Goal: Task Accomplishment & Management: Complete application form

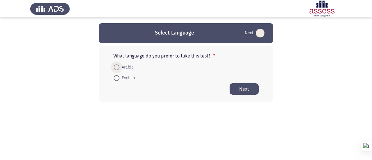
click at [120, 67] on span "Arabic" at bounding box center [126, 67] width 14 height 7
click at [119, 67] on input "Arabic" at bounding box center [117, 67] width 6 height 6
radio input "true"
click at [119, 77] on span at bounding box center [117, 78] width 6 height 6
click at [119, 77] on input "English" at bounding box center [117, 78] width 6 height 6
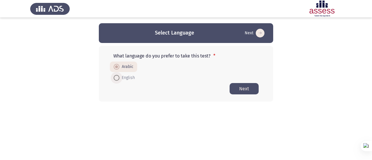
radio input "true"
click at [117, 69] on span at bounding box center [117, 67] width 6 height 6
click at [117, 69] on input "Arabic" at bounding box center [117, 67] width 6 height 6
radio input "true"
click at [124, 80] on span "English" at bounding box center [126, 77] width 15 height 7
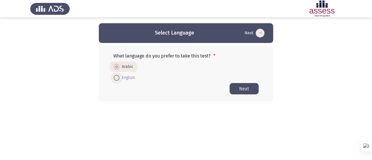
click at [119, 80] on input "English" at bounding box center [117, 78] width 6 height 6
radio input "true"
click at [122, 68] on span "Arabic" at bounding box center [126, 67] width 14 height 7
click at [119, 68] on input "Arabic" at bounding box center [117, 67] width 6 height 6
radio input "true"
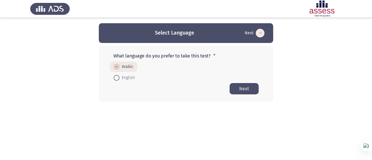
click at [246, 86] on button "Next" at bounding box center [243, 88] width 29 height 11
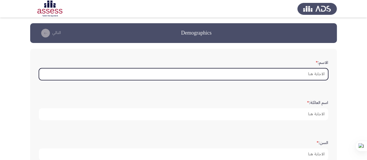
click at [262, 74] on input "الاسم: *" at bounding box center [183, 74] width 289 height 12
type input "d"
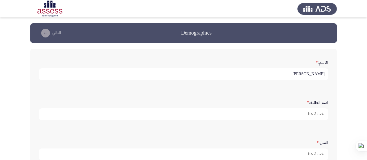
type input "[PERSON_NAME]"
type input "ميلاد"
type input "28"
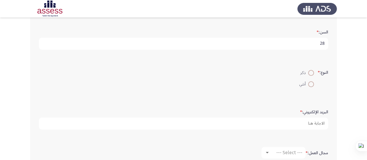
scroll to position [109, 0]
click at [309, 74] on span at bounding box center [311, 75] width 6 height 6
click at [309, 74] on input "ذكر" at bounding box center [311, 75] width 6 height 6
radio input "true"
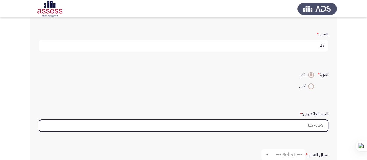
click at [304, 124] on input "البريد الإلكتروني: *" at bounding box center [183, 126] width 289 height 12
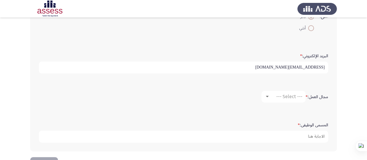
scroll to position [168, 0]
type input "[EMAIL_ADDRESS][DOMAIN_NAME]"
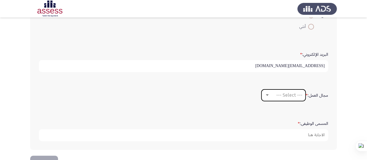
click at [266, 94] on div at bounding box center [267, 94] width 3 height 1
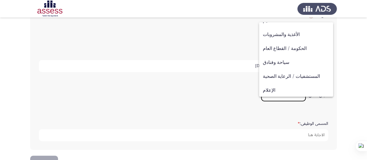
scroll to position [108, 0]
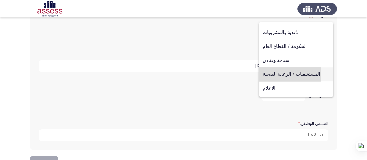
click at [272, 74] on span "المستشفيات / الرعاية الصحية" at bounding box center [296, 74] width 66 height 14
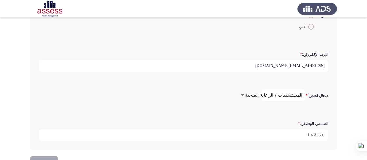
scroll to position [185, 0]
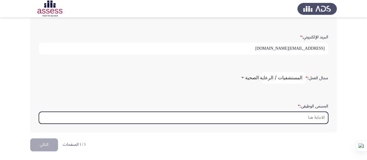
click at [261, 118] on input "المسمى الوظيفى: *" at bounding box center [183, 118] width 289 height 12
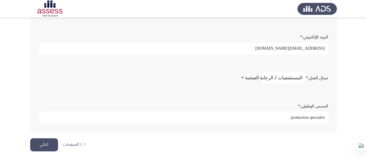
type input "production specialist"
click at [47, 145] on button "التالي" at bounding box center [44, 144] width 28 height 13
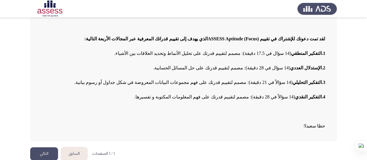
scroll to position [62, 0]
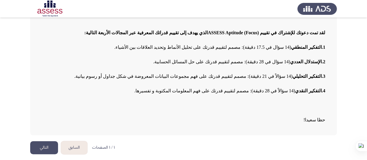
click at [44, 142] on button "التالي" at bounding box center [44, 147] width 28 height 13
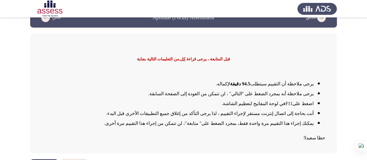
scroll to position [33, 0]
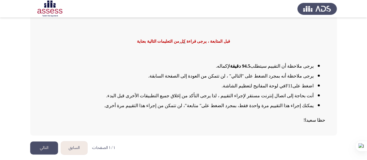
click at [46, 143] on button "التالي" at bounding box center [44, 147] width 28 height 13
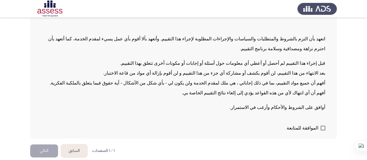
scroll to position [63, 0]
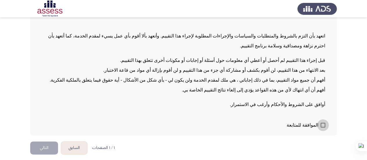
click at [321, 124] on span at bounding box center [323, 125] width 5 height 5
click at [323, 127] on input "الموافقة للمتابعة" at bounding box center [323, 127] width 0 height 0
checkbox input "true"
click at [42, 143] on button "التالي" at bounding box center [44, 147] width 28 height 13
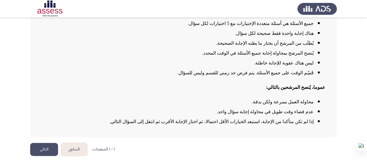
scroll to position [73, 0]
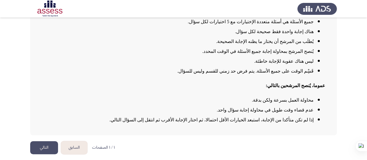
click at [43, 143] on button "التالي" at bounding box center [44, 147] width 28 height 13
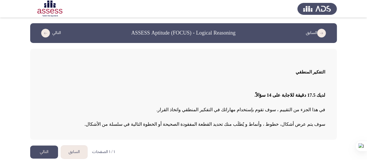
scroll to position [4, 0]
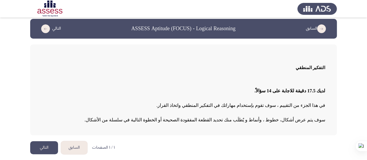
click at [39, 146] on button "التالي" at bounding box center [44, 147] width 28 height 13
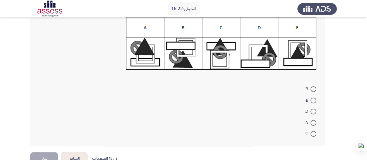
scroll to position [86, 0]
click at [311, 125] on span at bounding box center [314, 123] width 6 height 6
click at [311, 125] on input "A" at bounding box center [314, 123] width 6 height 6
radio input "true"
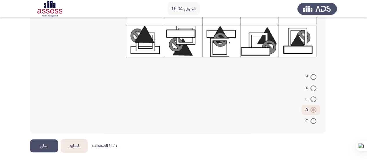
scroll to position [100, 0]
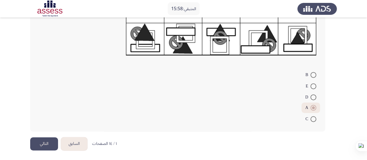
click at [43, 143] on button "التالي" at bounding box center [44, 143] width 28 height 13
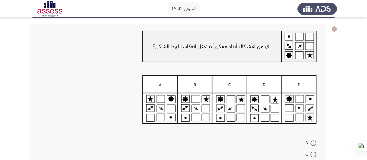
scroll to position [28, 0]
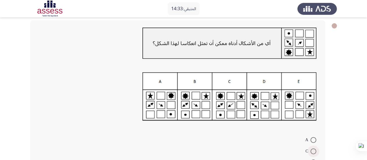
click at [313, 152] on span at bounding box center [314, 151] width 6 height 6
click at [313, 152] on input "C" at bounding box center [314, 151] width 6 height 6
radio input "true"
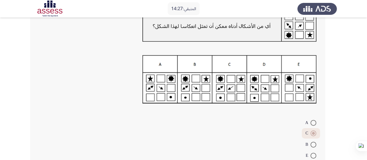
scroll to position [93, 0]
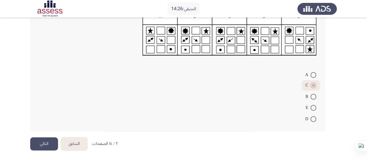
click at [35, 143] on button "التالي" at bounding box center [44, 143] width 28 height 13
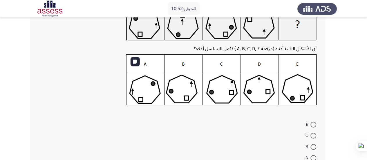
scroll to position [50, 0]
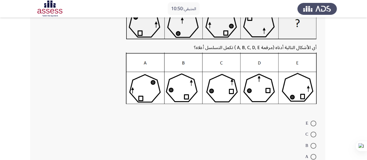
click at [311, 137] on span at bounding box center [314, 134] width 6 height 6
click at [311, 137] on input "C" at bounding box center [314, 134] width 6 height 6
radio input "true"
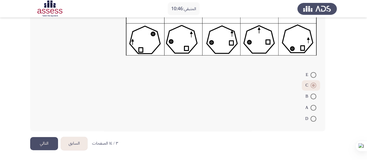
click at [48, 141] on button "التالي" at bounding box center [44, 143] width 28 height 13
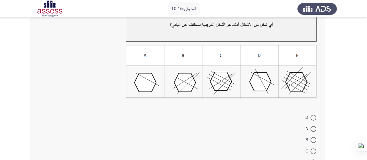
scroll to position [85, 0]
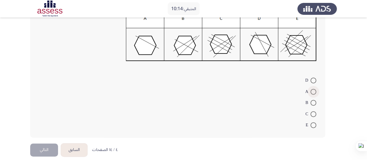
click at [314, 92] on span at bounding box center [314, 92] width 6 height 6
click at [314, 92] on input "A" at bounding box center [314, 92] width 6 height 6
radio input "true"
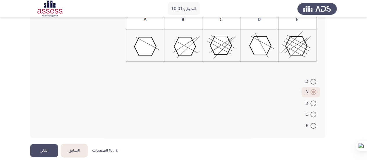
scroll to position [84, 0]
click at [42, 147] on button "التالي" at bounding box center [44, 150] width 28 height 13
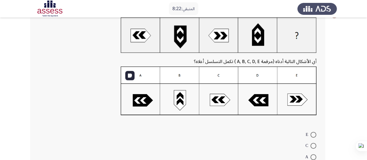
scroll to position [42, 0]
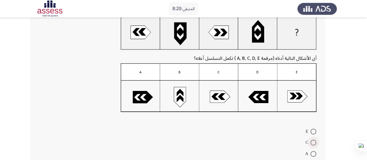
click at [314, 141] on span at bounding box center [314, 143] width 6 height 6
click at [314, 141] on input "C" at bounding box center [314, 143] width 6 height 6
radio input "true"
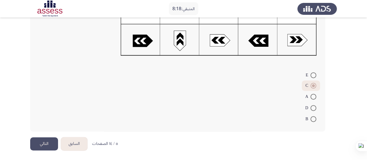
click at [37, 141] on button "التالي" at bounding box center [44, 143] width 28 height 13
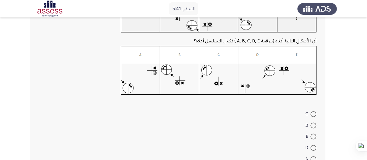
scroll to position [58, 0]
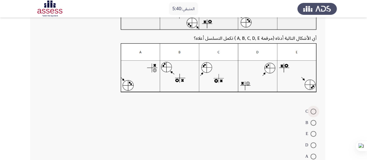
click at [311, 112] on span at bounding box center [314, 112] width 6 height 6
click at [311, 112] on input "C" at bounding box center [314, 112] width 6 height 6
radio input "true"
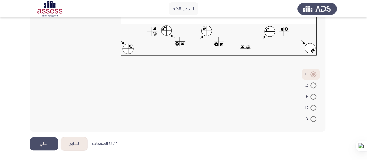
click at [44, 140] on button "التالي" at bounding box center [44, 143] width 28 height 13
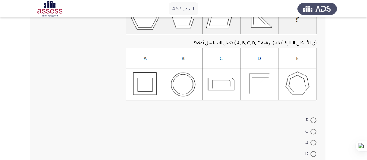
scroll to position [55, 0]
click at [313, 153] on span at bounding box center [314, 154] width 6 height 6
click at [313, 153] on input "D" at bounding box center [314, 154] width 6 height 6
radio input "true"
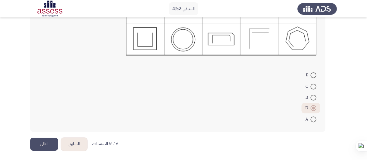
click at [38, 148] on button "التالي" at bounding box center [44, 144] width 28 height 13
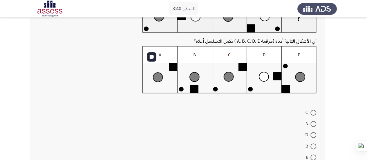
scroll to position [54, 0]
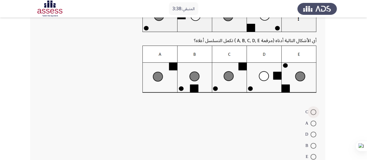
click at [311, 112] on span at bounding box center [314, 112] width 6 height 6
click at [311, 112] on input "C" at bounding box center [314, 112] width 6 height 6
radio input "true"
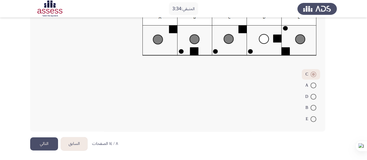
click at [39, 143] on button "التالي" at bounding box center [44, 143] width 28 height 13
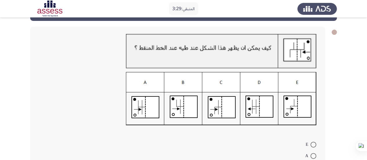
scroll to position [23, 0]
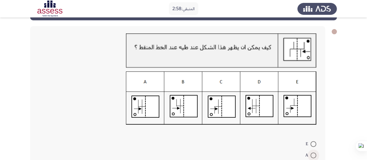
click at [314, 154] on span at bounding box center [314, 155] width 6 height 6
click at [314, 154] on input "A" at bounding box center [314, 155] width 6 height 6
radio input "true"
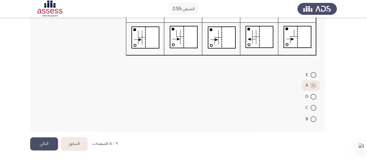
click at [49, 143] on button "التالي" at bounding box center [44, 143] width 28 height 13
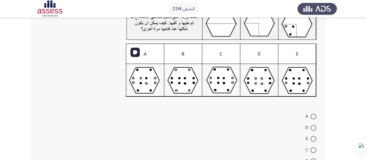
scroll to position [50, 0]
click at [314, 148] on span at bounding box center [314, 150] width 6 height 6
click at [314, 148] on input "C" at bounding box center [314, 150] width 6 height 6
radio input "true"
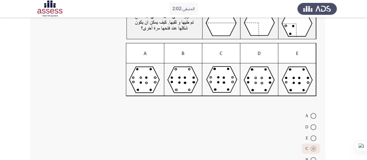
scroll to position [91, 0]
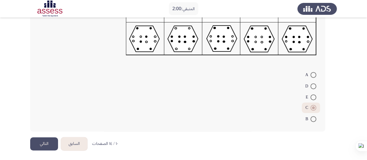
click at [45, 140] on button "التالي" at bounding box center [44, 143] width 28 height 13
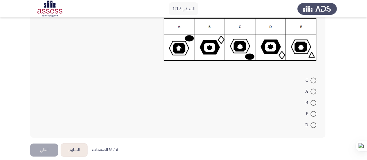
scroll to position [77, 0]
click at [314, 91] on span at bounding box center [314, 92] width 6 height 6
click at [314, 91] on input "A" at bounding box center [314, 92] width 6 height 6
radio input "true"
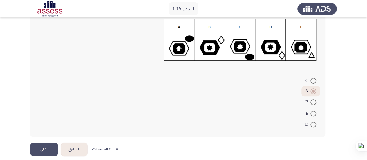
click at [44, 148] on button "التالي" at bounding box center [44, 149] width 28 height 13
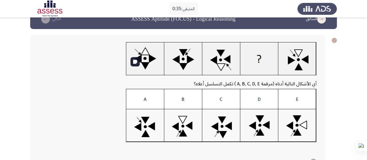
scroll to position [65, 0]
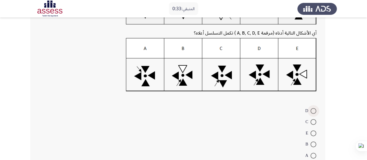
click at [311, 111] on span at bounding box center [314, 111] width 6 height 6
click at [311, 111] on input "D" at bounding box center [314, 111] width 6 height 6
radio input "true"
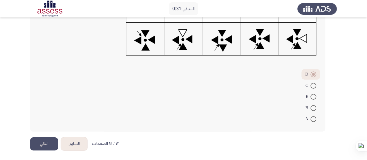
click at [40, 145] on button "التالي" at bounding box center [44, 143] width 28 height 13
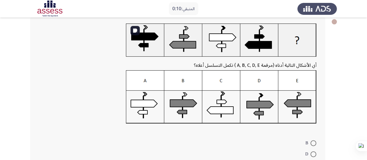
scroll to position [84, 0]
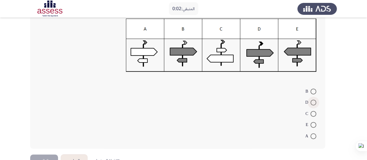
click at [313, 104] on span at bounding box center [314, 103] width 6 height 6
click at [313, 104] on input "D" at bounding box center [314, 103] width 6 height 6
radio input "true"
click at [46, 157] on button "التالي" at bounding box center [44, 160] width 28 height 13
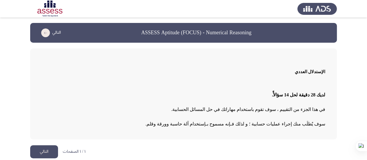
scroll to position [4, 0]
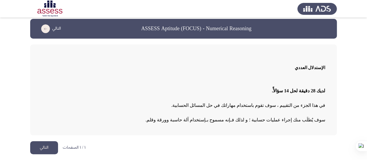
click at [44, 143] on button "التالي" at bounding box center [44, 147] width 28 height 13
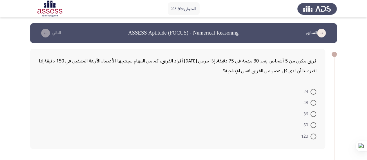
scroll to position [0, 0]
click at [311, 100] on span at bounding box center [314, 103] width 6 height 6
click at [311, 100] on input "48" at bounding box center [314, 103] width 6 height 6
radio input "true"
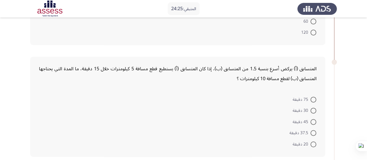
scroll to position [103, 0]
click at [314, 108] on span at bounding box center [314, 110] width 6 height 6
click at [314, 108] on input "30 دقيقة" at bounding box center [314, 110] width 6 height 6
radio input "true"
click at [314, 99] on span at bounding box center [314, 99] width 6 height 6
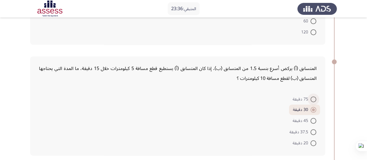
click at [314, 99] on input "75 دقيقة" at bounding box center [314, 99] width 6 height 6
radio input "true"
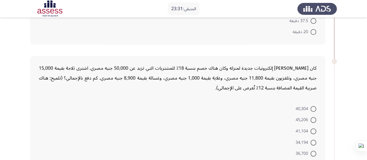
scroll to position [215, 0]
click at [316, 131] on span at bounding box center [314, 131] width 6 height 6
click at [316, 131] on input "41,104" at bounding box center [314, 131] width 6 height 6
radio input "true"
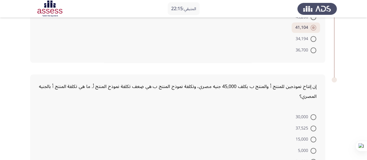
scroll to position [359, 0]
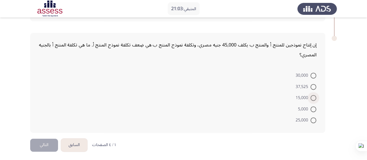
click at [315, 95] on span at bounding box center [314, 98] width 6 height 6
click at [315, 95] on input "15,000" at bounding box center [314, 98] width 6 height 6
radio input "true"
click at [42, 137] on div "إن إنتاج نموذجين للمنتج أ والمنتج ب يكلف 45,000 جنيه مصري، وتكلفة نموذج المنتج …" at bounding box center [183, 83] width 307 height 111
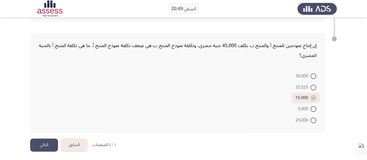
click at [44, 145] on button "التالي" at bounding box center [44, 144] width 28 height 13
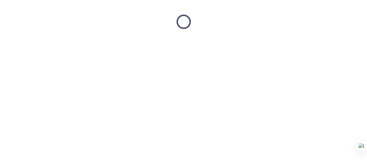
scroll to position [0, 0]
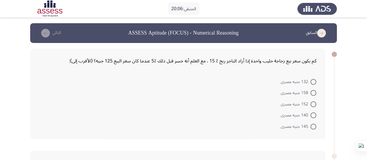
click at [314, 101] on label "152 جنيه مصرى" at bounding box center [298, 104] width 35 height 7
click at [314, 101] on input "152 جنيه مصرى" at bounding box center [314, 104] width 6 height 6
radio input "true"
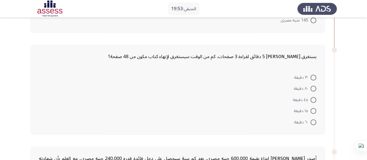
scroll to position [115, 0]
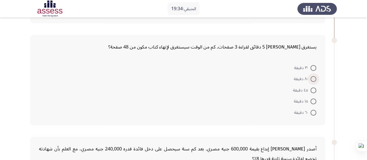
click at [314, 79] on span at bounding box center [314, 79] width 0 height 0
click at [314, 78] on input "٨٠ دقيقة" at bounding box center [314, 79] width 6 height 6
radio input "true"
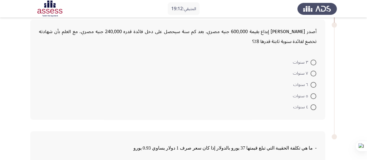
scroll to position [230, 0]
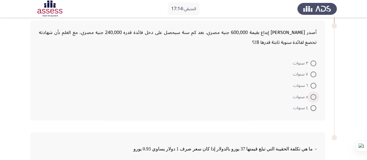
click at [314, 99] on label "٥ سنوات" at bounding box center [304, 96] width 23 height 7
click at [314, 99] on input "٥ سنوات" at bounding box center [314, 97] width 6 height 6
radio input "true"
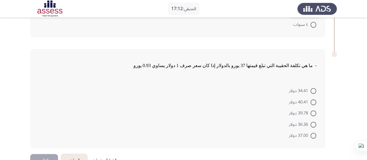
scroll to position [324, 0]
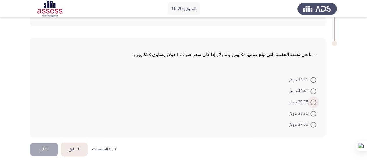
click at [312, 101] on span at bounding box center [314, 102] width 6 height 6
click at [312, 101] on input "39.78 دولار" at bounding box center [314, 102] width 6 height 6
radio input "true"
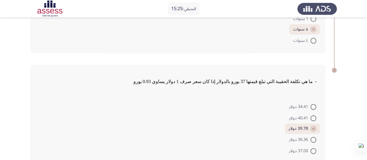
scroll to position [328, 0]
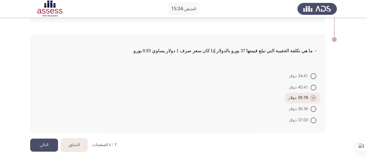
click at [36, 144] on button "التالي" at bounding box center [44, 144] width 28 height 13
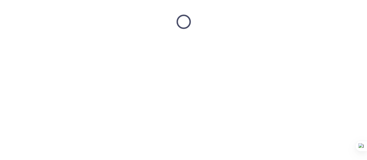
scroll to position [0, 0]
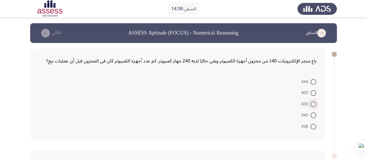
click at [312, 105] on span at bounding box center [314, 104] width 6 height 6
click at [312, 105] on input "600" at bounding box center [314, 104] width 6 height 6
radio input "true"
click at [312, 91] on span at bounding box center [314, 93] width 6 height 6
click at [312, 91] on input "400" at bounding box center [314, 93] width 6 height 6
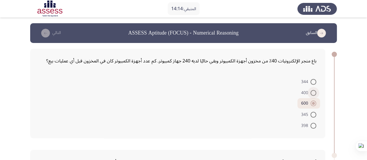
radio input "true"
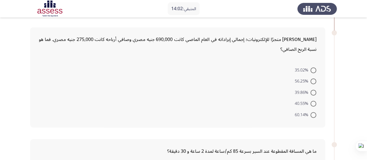
scroll to position [123, 0]
click at [312, 90] on span at bounding box center [314, 92] width 6 height 6
click at [312, 90] on input "39.86%" at bounding box center [314, 92] width 6 height 6
radio input "true"
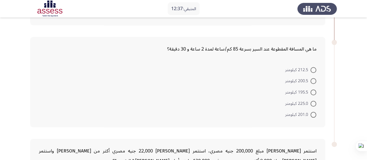
scroll to position [224, 0]
click at [314, 68] on span at bounding box center [314, 70] width 6 height 6
click at [314, 68] on input "212.5 كيلومتر" at bounding box center [314, 70] width 6 height 6
radio input "true"
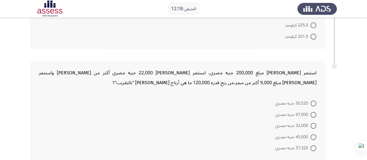
scroll to position [329, 0]
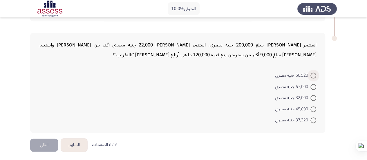
click at [311, 75] on span at bounding box center [314, 76] width 6 height 6
click at [311, 75] on input "50,520 جنيه مصري" at bounding box center [314, 76] width 6 height 6
radio input "true"
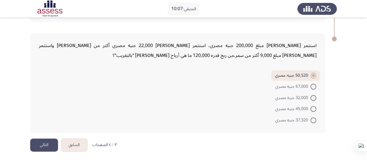
click at [35, 147] on button "التالي" at bounding box center [44, 144] width 28 height 13
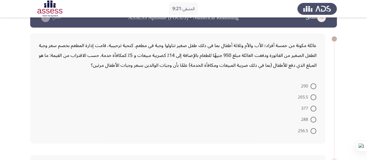
scroll to position [17, 0]
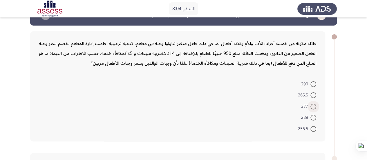
click at [315, 107] on span at bounding box center [314, 107] width 6 height 6
click at [315, 107] on input "377" at bounding box center [314, 107] width 6 height 6
radio input "true"
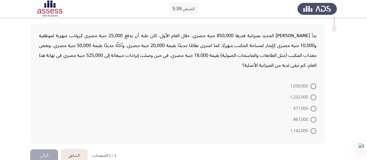
scroll to position [145, 0]
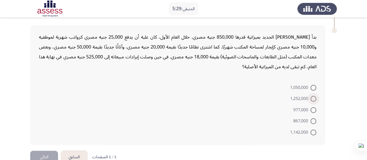
click at [312, 100] on span at bounding box center [314, 99] width 6 height 6
click at [312, 100] on input "1,252,000" at bounding box center [314, 99] width 6 height 6
radio input "true"
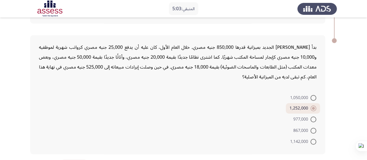
scroll to position [157, 0]
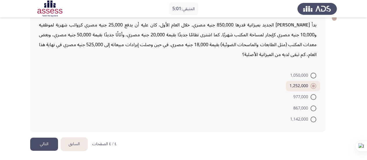
click at [71, 142] on button "السابق" at bounding box center [74, 144] width 26 height 13
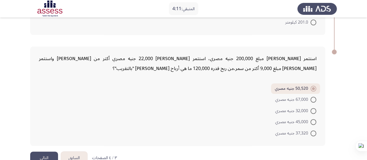
scroll to position [329, 0]
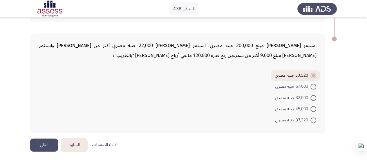
click at [76, 143] on button "السابق" at bounding box center [74, 144] width 26 height 13
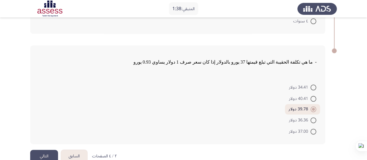
scroll to position [328, 0]
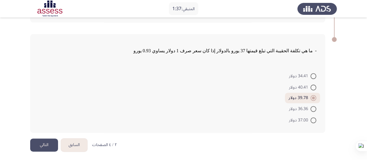
click at [71, 145] on button "السابق" at bounding box center [74, 144] width 26 height 13
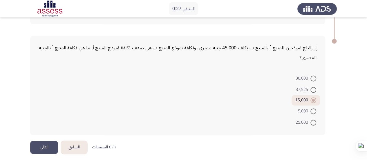
scroll to position [358, 0]
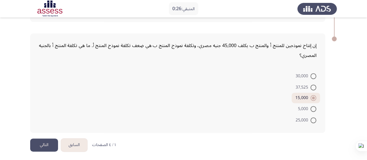
click at [31, 146] on button "التالي" at bounding box center [44, 144] width 28 height 13
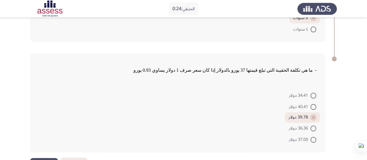
scroll to position [328, 0]
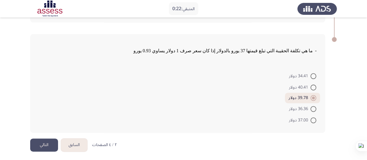
click at [38, 144] on button "التالي" at bounding box center [44, 144] width 28 height 13
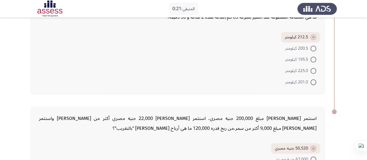
scroll to position [329, 0]
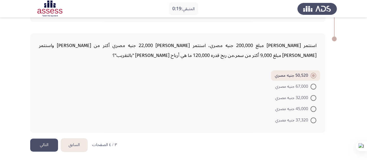
click at [38, 144] on button "التالي" at bounding box center [44, 144] width 28 height 13
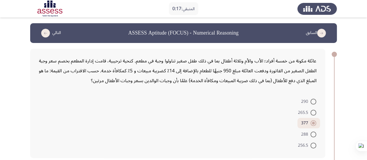
scroll to position [157, 0]
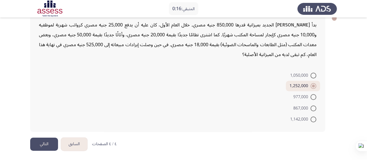
click at [42, 144] on button "التالي" at bounding box center [44, 144] width 28 height 13
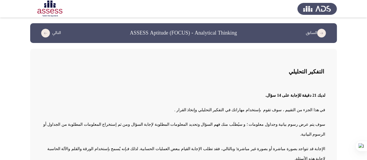
scroll to position [29, 0]
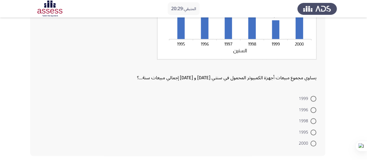
scroll to position [98, 0]
click at [312, 130] on span at bounding box center [314, 132] width 6 height 6
click at [312, 130] on input "1995" at bounding box center [314, 132] width 6 height 6
radio input "true"
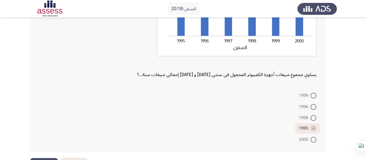
scroll to position [121, 0]
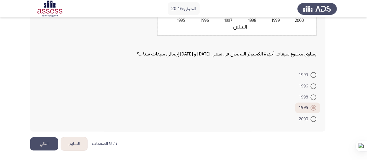
click at [39, 143] on button "التالي" at bounding box center [44, 143] width 28 height 13
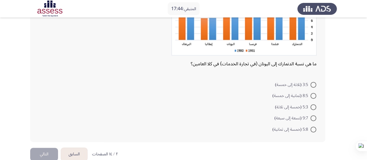
scroll to position [86, 0]
click at [312, 107] on span at bounding box center [314, 107] width 6 height 6
click at [312, 107] on input "5:3 (خمسة إلى ثلاثة)" at bounding box center [314, 107] width 6 height 6
radio input "true"
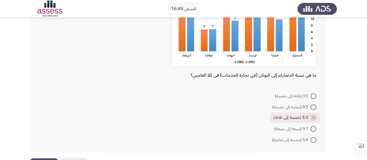
scroll to position [96, 0]
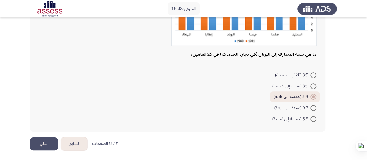
click at [33, 147] on button "التالي" at bounding box center [44, 143] width 28 height 13
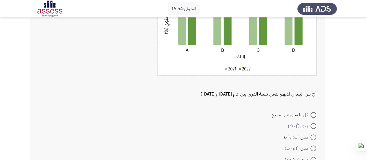
scroll to position [116, 0]
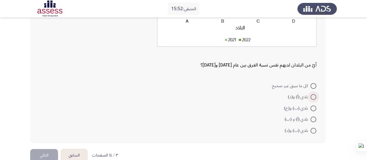
click at [312, 97] on span at bounding box center [314, 97] width 6 height 6
click at [312, 97] on input "بلدي (أ) و(د)" at bounding box center [314, 97] width 6 height 6
radio input "true"
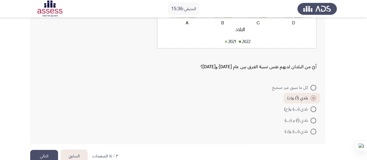
scroll to position [127, 0]
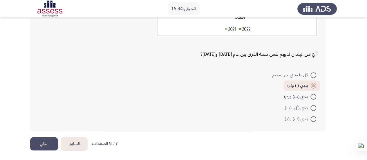
click at [48, 145] on button "التالي" at bounding box center [44, 143] width 28 height 13
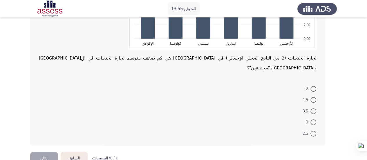
scroll to position [142, 0]
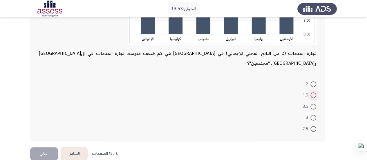
click at [314, 92] on span at bounding box center [314, 95] width 6 height 6
click at [314, 92] on input "1.5" at bounding box center [314, 95] width 6 height 6
radio input "true"
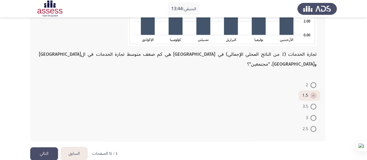
click at [40, 147] on button "التالي" at bounding box center [44, 153] width 28 height 13
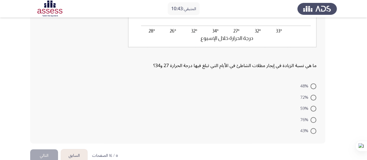
scroll to position [123, 0]
click at [313, 86] on span at bounding box center [314, 87] width 6 height 6
click at [313, 86] on input "48%" at bounding box center [314, 87] width 6 height 6
radio input "true"
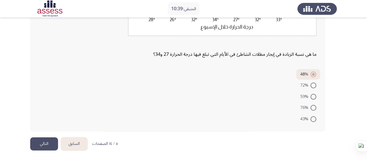
click at [38, 146] on button "التالي" at bounding box center [44, 143] width 28 height 13
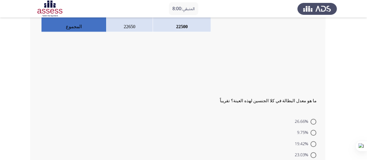
scroll to position [171, 0]
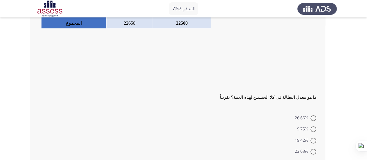
click at [312, 120] on span at bounding box center [314, 118] width 6 height 6
click at [312, 120] on input "26.66%" at bounding box center [314, 118] width 6 height 6
radio input "true"
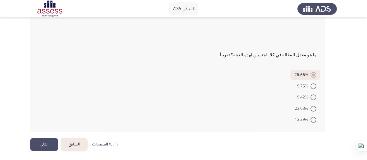
scroll to position [214, 0]
click at [311, 97] on span at bounding box center [314, 97] width 6 height 6
click at [311, 97] on input "19.42%" at bounding box center [314, 97] width 6 height 6
radio input "true"
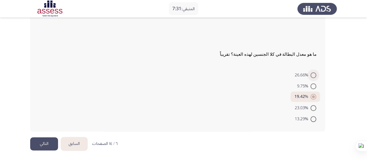
click at [314, 75] on span at bounding box center [314, 75] width 6 height 6
click at [314, 75] on input "26.66%" at bounding box center [314, 75] width 6 height 6
radio input "true"
click at [312, 98] on label "19.42%" at bounding box center [306, 96] width 22 height 7
click at [312, 98] on input "19.42%" at bounding box center [314, 97] width 6 height 6
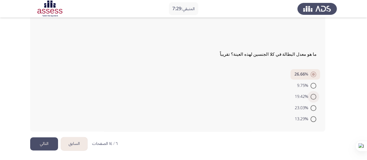
radio input "true"
drag, startPoint x: 317, startPoint y: 104, endPoint x: 313, endPoint y: 107, distance: 4.2
click at [313, 107] on mat-radio-button "23.03%" at bounding box center [305, 107] width 29 height 11
click at [313, 107] on span at bounding box center [314, 108] width 6 height 6
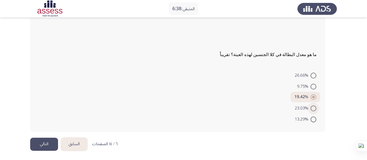
click at [313, 107] on input "23.03%" at bounding box center [314, 108] width 6 height 6
radio input "true"
click at [37, 140] on button "التالي" at bounding box center [44, 144] width 28 height 13
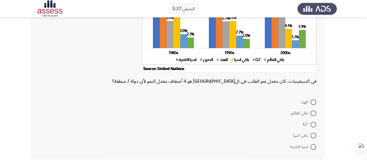
scroll to position [75, 0]
click at [317, 125] on mat-radio-button "G7" at bounding box center [309, 124] width 21 height 11
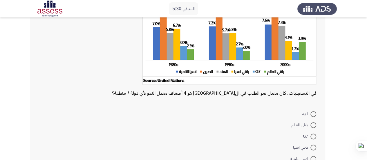
scroll to position [62, 0]
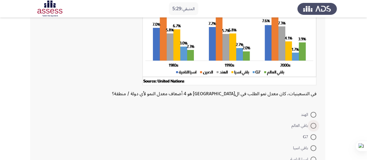
click at [311, 123] on span at bounding box center [314, 126] width 6 height 6
click at [311, 123] on input "باقي العالم" at bounding box center [314, 126] width 6 height 6
radio input "true"
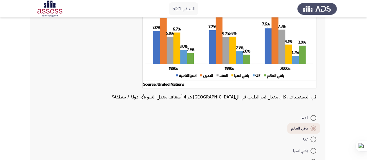
scroll to position [74, 0]
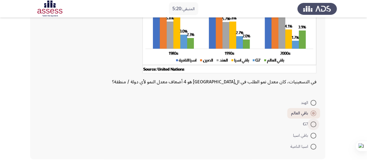
click at [316, 125] on span at bounding box center [314, 124] width 6 height 6
click at [316, 125] on input "G7" at bounding box center [314, 124] width 6 height 6
radio input "true"
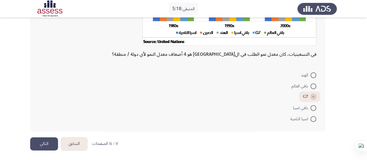
click at [41, 144] on button "التالي" at bounding box center [44, 143] width 28 height 13
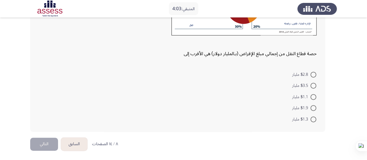
scroll to position [95, 0]
click at [314, 106] on span at bounding box center [314, 108] width 6 height 6
click at [314, 106] on input "$1.9 مليار" at bounding box center [314, 108] width 6 height 6
radio input "true"
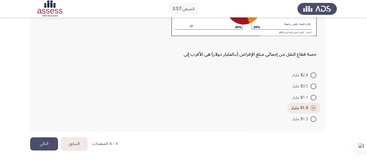
click at [42, 144] on button "التالي" at bounding box center [44, 143] width 28 height 13
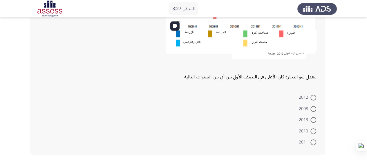
scroll to position [146, 0]
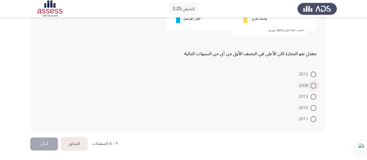
click at [312, 84] on span at bounding box center [314, 86] width 6 height 6
click at [312, 84] on input "2008" at bounding box center [314, 86] width 6 height 6
radio input "true"
click at [38, 138] on button "التالي" at bounding box center [44, 143] width 28 height 13
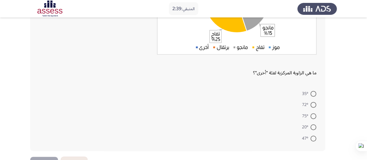
scroll to position [109, 0]
click at [314, 95] on span at bounding box center [314, 94] width 6 height 6
click at [314, 95] on input "35°" at bounding box center [314, 94] width 6 height 6
radio input "true"
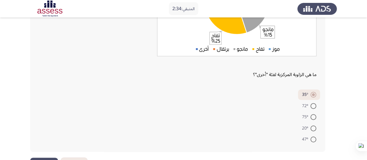
scroll to position [108, 0]
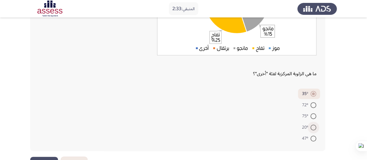
click at [311, 127] on span at bounding box center [314, 128] width 6 height 6
click at [311, 127] on input "20°" at bounding box center [314, 128] width 6 height 6
radio input "true"
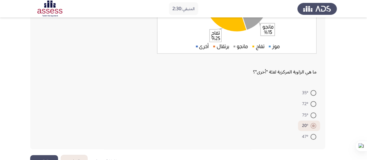
scroll to position [128, 0]
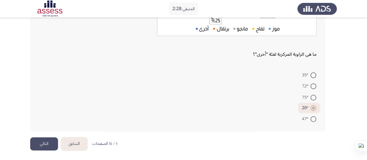
click at [34, 147] on button "التالي" at bounding box center [44, 143] width 28 height 13
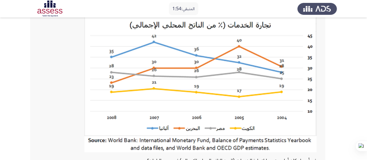
scroll to position [147, 0]
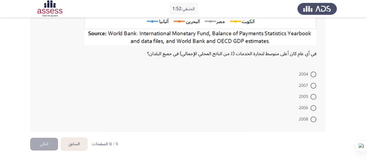
click at [313, 82] on label "2007" at bounding box center [307, 85] width 17 height 7
click at [313, 83] on input "2007" at bounding box center [314, 86] width 6 height 6
radio input "true"
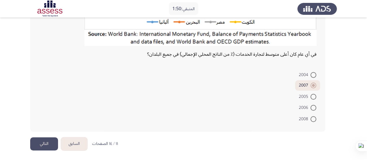
click at [35, 144] on button "التالي" at bounding box center [44, 143] width 28 height 13
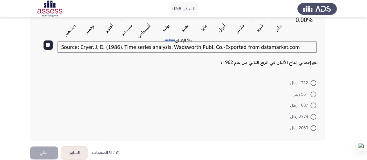
scroll to position [167, 0]
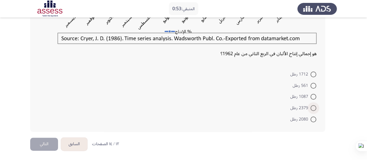
click at [314, 105] on span at bounding box center [314, 108] width 6 height 6
click at [314, 105] on input "2379 رطل" at bounding box center [314, 108] width 6 height 6
radio input "true"
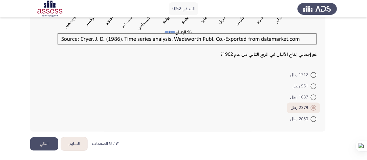
click at [39, 143] on button "التالي" at bounding box center [44, 143] width 28 height 13
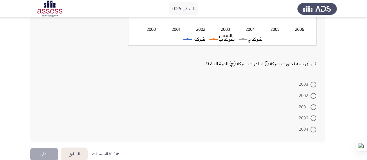
scroll to position [123, 0]
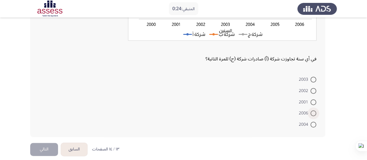
click at [314, 114] on span at bounding box center [314, 113] width 6 height 6
click at [314, 114] on input "2006" at bounding box center [314, 113] width 6 height 6
radio input "true"
click at [48, 150] on button "التالي" at bounding box center [44, 148] width 28 height 13
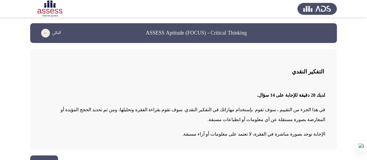
scroll to position [14, 0]
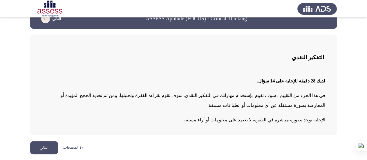
click at [38, 145] on button "التالي" at bounding box center [44, 147] width 28 height 13
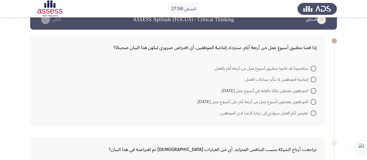
scroll to position [14, 0]
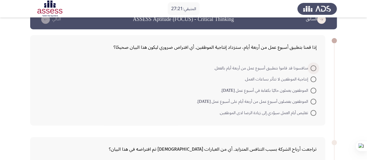
click at [285, 65] on span "منافسونا قد قاموا بتطبيق أسبوع عمل من أربعة أيام بالفعل." at bounding box center [262, 68] width 96 height 7
click at [311, 65] on input "منافسونا قد قاموا بتطبيق أسبوع عمل من أربعة أيام بالفعل." at bounding box center [314, 68] width 6 height 6
radio input "true"
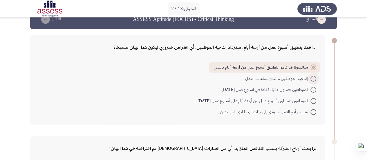
click at [289, 75] on span "إنتاجية الموظفين لا تتأثر بساعات العمل." at bounding box center [278, 78] width 66 height 7
click at [311, 76] on input "إنتاجية الموظفين لا تتأثر بساعات العمل." at bounding box center [314, 79] width 6 height 6
radio input "true"
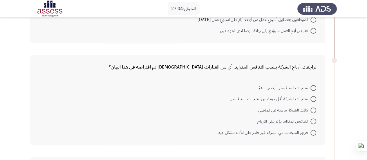
scroll to position [98, 0]
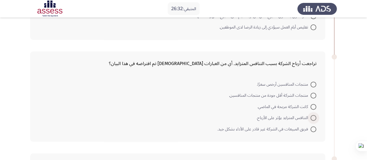
click at [286, 117] on span "التنافس المتزايد يؤثر على الأرباح." at bounding box center [284, 117] width 54 height 7
click at [311, 117] on input "التنافس المتزايد يؤثر على الأرباح." at bounding box center [314, 118] width 6 height 6
radio input "true"
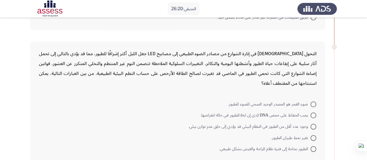
scroll to position [231, 0]
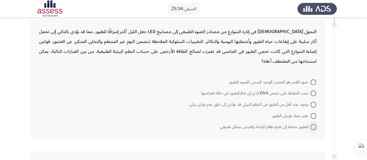
click at [277, 126] on span "الطيور بحاجة إلى فترة ظلام للراحة والعيش بشكل طبيعي." at bounding box center [264, 126] width 91 height 7
click at [311, 126] on input "الطيور بحاجة إلى فترة ظلام للراحة والعيش بشكل طبيعي." at bounding box center [314, 127] width 6 height 6
radio input "true"
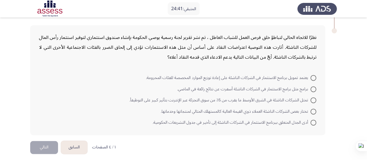
scroll to position [359, 0]
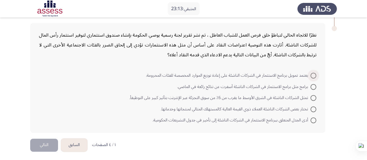
click at [308, 72] on span "يعتمد تمويل برنامج الاستثمار في الشركات الناشئة على إعادة توزيع الموارد المخصصة…" at bounding box center [228, 75] width 165 height 7
click at [311, 73] on input "يعتمد تمويل برنامج الاستثمار في الشركات الناشئة على إعادة توزيع الموارد المخصصة…" at bounding box center [314, 76] width 6 height 6
radio input "true"
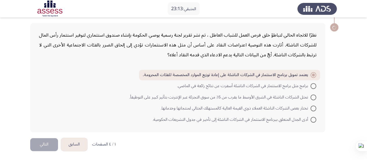
scroll to position [358, 0]
click at [49, 144] on button "التالي" at bounding box center [44, 144] width 28 height 13
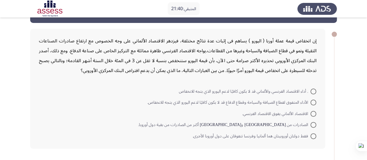
scroll to position [21, 0]
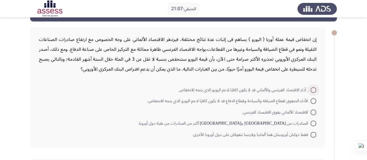
click at [225, 89] on span ". أداء الاقتصاد الفرنسي والألماني قد لا يكون كافيًا لدعم اليورو الذي يتجه للانخ…" at bounding box center [244, 90] width 131 height 7
click at [311, 89] on input ". أداء الاقتصاد الفرنسي والألماني قد لا يكون كافيًا لدعم اليورو الذي يتجه للانخ…" at bounding box center [314, 90] width 6 height 6
radio input "true"
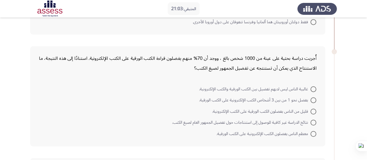
scroll to position [134, 0]
click at [273, 101] on span "يفضل نحو 1 من بين 3 أشخاص الكتب الإلكترونية على الكتب الورقية." at bounding box center [254, 99] width 111 height 7
click at [311, 101] on input "يفضل نحو 1 من بين 3 أشخاص الكتب الإلكترونية على الكتب الورقية." at bounding box center [314, 100] width 6 height 6
radio input "true"
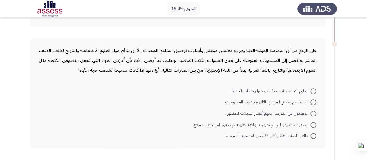
scroll to position [251, 0]
click at [251, 123] on span "الصفوف الأخرى التي تم تدريسها باللغة العربية لم تحقق المستوى المتوقع" at bounding box center [252, 125] width 117 height 7
click at [311, 123] on input "الصفوف الأخرى التي تم تدريسها باللغة العربية لم تحقق المستوى المتوقع" at bounding box center [314, 125] width 6 height 6
radio input "true"
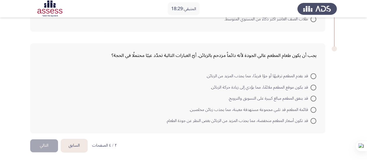
scroll to position [369, 0]
click at [235, 119] on span "قد تكون أسعار المطعم منخفضة، مما يجذب المزيد من الزبائن بغض النظر عن جودة الطعا…" at bounding box center [238, 120] width 144 height 7
click at [311, 119] on input "قد تكون أسعار المطعم منخفضة، مما يجذب المزيد من الزبائن بغض النظر عن جودة الطعا…" at bounding box center [314, 120] width 6 height 6
radio input "true"
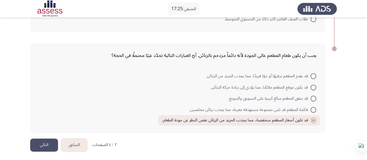
click at [46, 138] on button "التالي" at bounding box center [44, 144] width 28 height 13
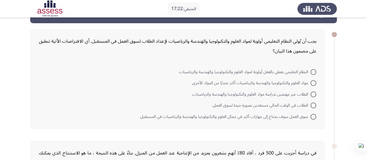
scroll to position [20, 0]
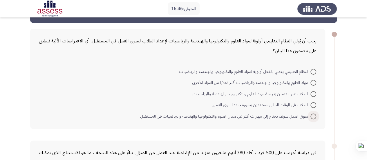
click at [226, 116] on span "سوق العمل سوف يحتاج إلى مهارات أكثر في مجال العلوم والتكنولوجيا والهندسة والريا…" at bounding box center [225, 116] width 171 height 7
click at [311, 116] on input "سوق العمل سوف يحتاج إلى مهارات أكثر في مجال العلوم والتكنولوجيا والهندسة والريا…" at bounding box center [314, 117] width 6 height 6
radio input "true"
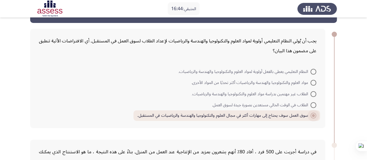
click at [226, 116] on span "سوق العمل سوف يحتاج إلى مهارات أكثر في مجال العلوم والتكنولوجيا والهندسة والريا…" at bounding box center [223, 115] width 173 height 7
click at [311, 116] on input "سوق العمل سوف يحتاج إلى مهارات أكثر في مجال العلوم والتكنولوجيا والهندسة والريا…" at bounding box center [314, 116] width 6 height 6
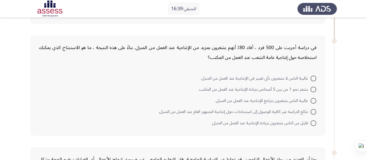
scroll to position [125, 0]
click at [287, 91] on span "يشعر نحو 1 من بين 5 أشخاص بزيادة الإنتاجية عند العمل من المكتب." at bounding box center [255, 89] width 112 height 7
click at [311, 91] on input "يشعر نحو 1 من بين 5 أشخاص بزيادة الإنتاجية عند العمل من المكتب." at bounding box center [314, 89] width 6 height 6
radio input "true"
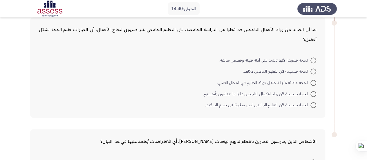
scroll to position [253, 0]
click at [255, 57] on span "الحجة ضعيفة لأنها تعتمد على أدلة قليلة وقصص سابقة." at bounding box center [264, 60] width 91 height 7
click at [311, 57] on input "الحجة ضعيفة لأنها تعتمد على أدلة قليلة وقصص سابقة." at bounding box center [314, 60] width 6 height 6
radio input "true"
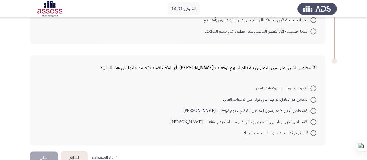
scroll to position [327, 0]
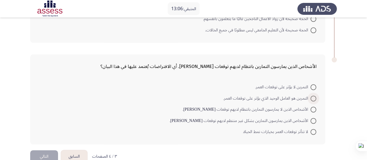
click at [239, 97] on span "التمرين هو العامل الوحيد الذي يؤثر على توقعات العمر." at bounding box center [266, 98] width 87 height 7
click at [311, 97] on input "التمرين هو العامل الوحيد الذي يؤثر على توقعات العمر." at bounding box center [314, 99] width 6 height 6
radio input "true"
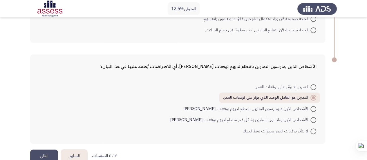
scroll to position [338, 0]
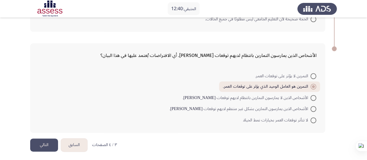
click at [38, 144] on button "التالي" at bounding box center [44, 144] width 28 height 13
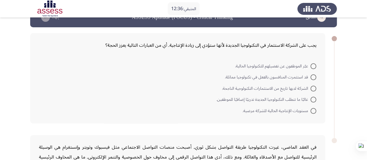
scroll to position [15, 0]
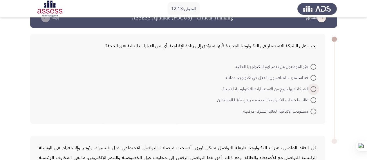
click at [253, 86] on span "الشركة لديها تاريخ من الاستثمارات التكنولوجية الناجحة." at bounding box center [266, 89] width 89 height 7
click at [311, 86] on input "الشركة لديها تاريخ من الاستثمارات التكنولوجية الناجحة." at bounding box center [314, 89] width 6 height 6
radio input "true"
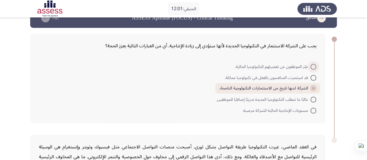
click at [266, 65] on span "عبّر الموظفون عن تفضيلهم للتكنولوجيا الحالية." at bounding box center [272, 66] width 75 height 7
click at [311, 65] on input "عبّر الموظفون عن تفضيلهم للتكنولوجيا الحالية." at bounding box center [314, 67] width 6 height 6
radio input "true"
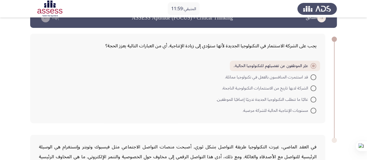
drag, startPoint x: 266, startPoint y: 70, endPoint x: 266, endPoint y: 78, distance: 7.6
click at [266, 61] on mat-radio-group "عبّر الموظفون عن تفضيلهم للتكنولوجيا الحالية. قد استثمرت المنافسون بالفعل في تك…" at bounding box center [179, 61] width 281 height 0
click at [266, 78] on span "قد استثمرت المنافسون بالفعل في تكنولوجيا مماثلة." at bounding box center [268, 77] width 86 height 7
click at [311, 78] on input "قد استثمرت المنافسون بالفعل في تكنولوجيا مماثلة." at bounding box center [314, 77] width 6 height 6
radio input "true"
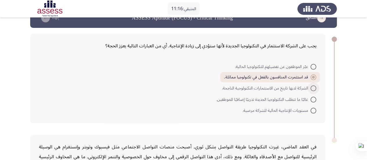
click at [284, 87] on span "الشركة لديها تاريخ من الاستثمارات التكنولوجية الناجحة." at bounding box center [266, 88] width 89 height 7
click at [311, 87] on input "الشركة لديها تاريخ من الاستثمارات التكنولوجية الناجحة." at bounding box center [314, 88] width 6 height 6
radio input "true"
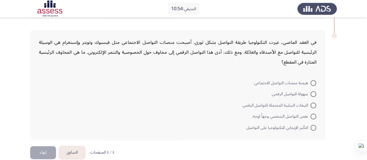
scroll to position [119, 0]
click at [275, 104] on span "التبعات السلبية المحتملة للتواصل الرقمي." at bounding box center [276, 105] width 69 height 7
click at [311, 104] on input "التبعات السلبية المحتملة للتواصل الرقمي." at bounding box center [314, 106] width 6 height 6
radio input "true"
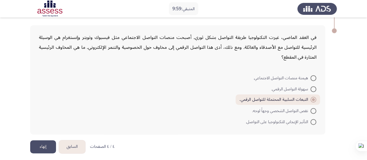
scroll to position [127, 0]
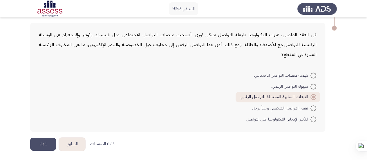
click at [74, 141] on button "السابق" at bounding box center [72, 144] width 26 height 13
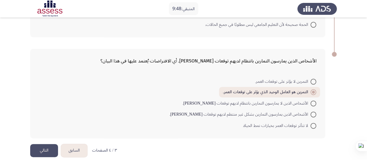
scroll to position [337, 0]
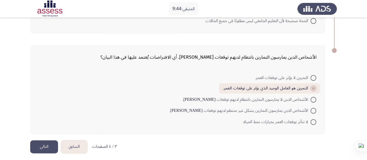
click at [77, 145] on button "السابق" at bounding box center [74, 146] width 26 height 13
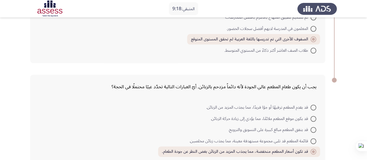
scroll to position [368, 0]
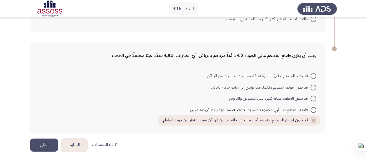
click at [79, 141] on button "السابق" at bounding box center [74, 144] width 26 height 13
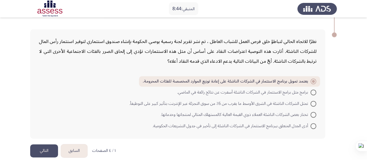
scroll to position [353, 0]
click at [37, 147] on button "التالي" at bounding box center [44, 150] width 28 height 13
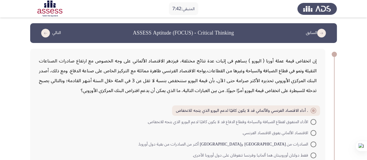
click at [37, 147] on div "إن انخفاض قيمة عملة أوربا ( اليورو ) يساهم فى إثبات عدة نتائج مختلفة، فيزدهر ال…" at bounding box center [177, 108] width 295 height 119
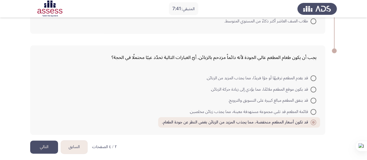
scroll to position [368, 0]
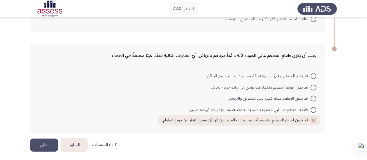
click at [37, 147] on button "التالي" at bounding box center [44, 144] width 28 height 13
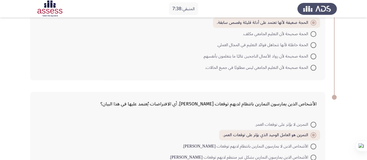
scroll to position [338, 0]
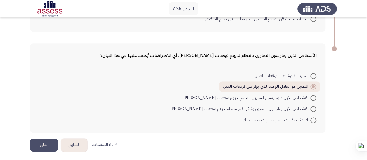
click at [42, 141] on button "التالي" at bounding box center [44, 144] width 28 height 13
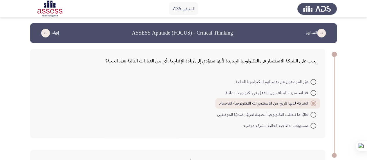
scroll to position [127, 0]
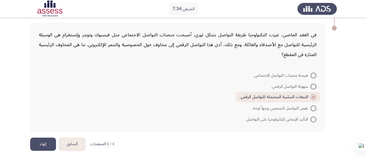
click at [43, 147] on button "إنهاء" at bounding box center [43, 144] width 26 height 13
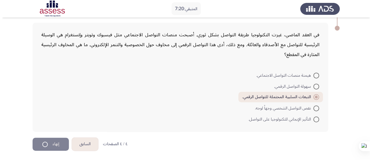
scroll to position [0, 0]
